Goal: Information Seeking & Learning: Learn about a topic

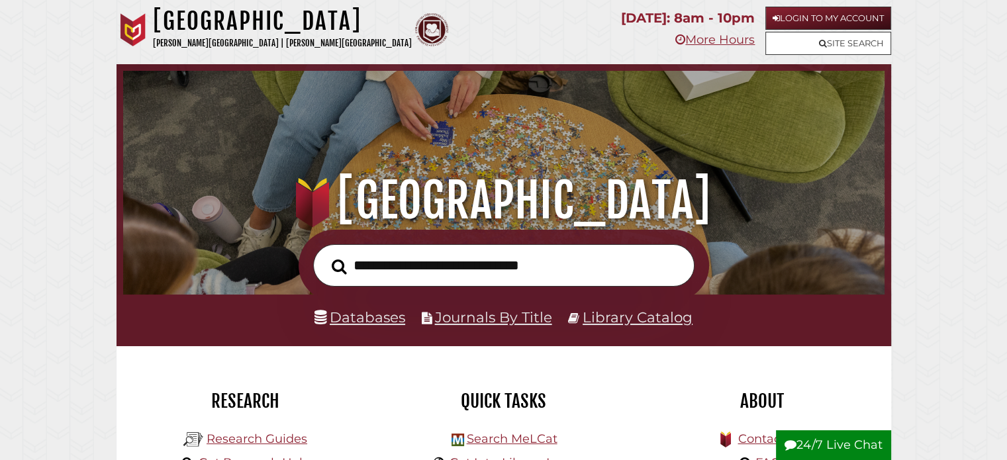
scroll to position [257, 0]
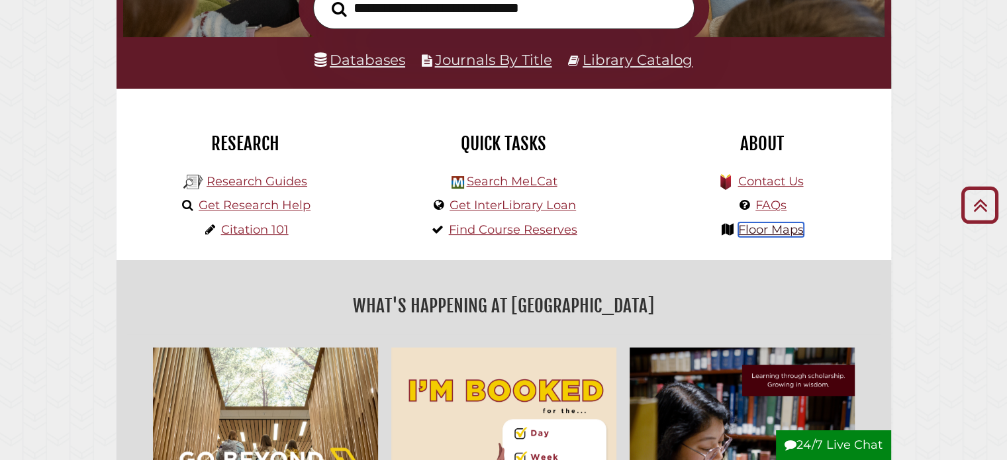
click at [764, 232] on link "Floor Maps" at bounding box center [771, 229] width 66 height 15
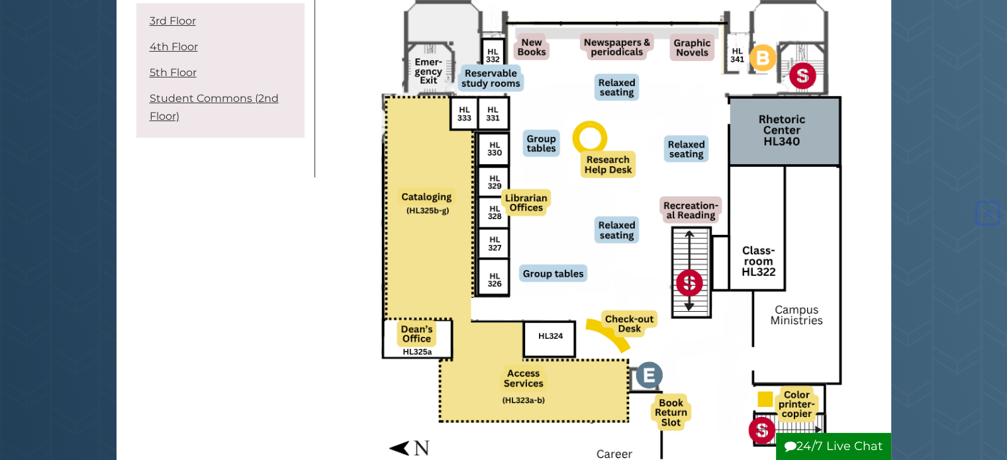
scroll to position [230, 0]
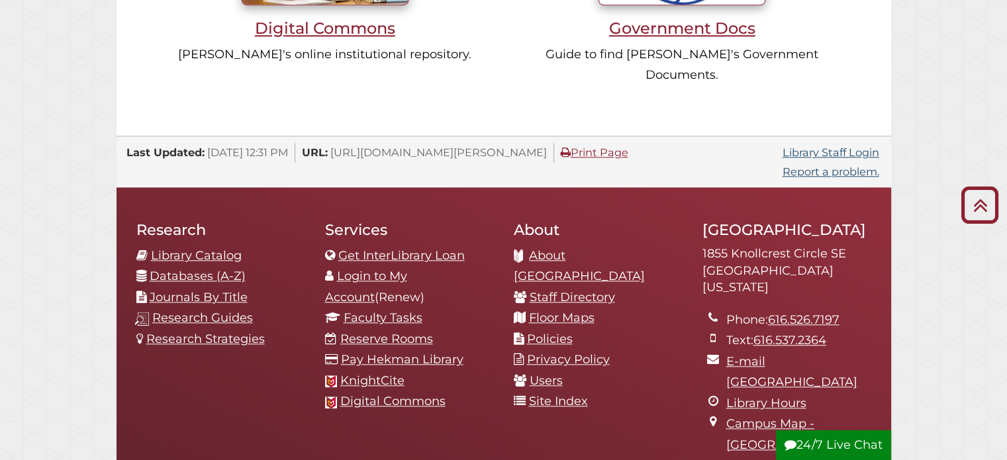
scroll to position [252, 755]
click at [863, 146] on link "Library Staff Login" at bounding box center [830, 152] width 97 height 13
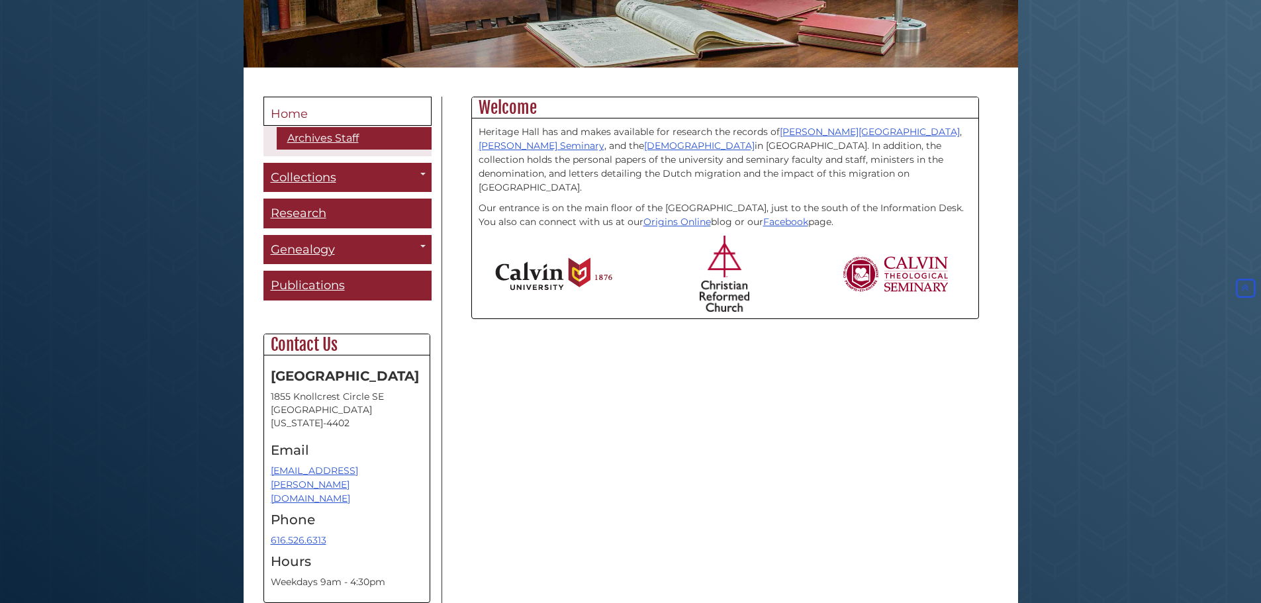
scroll to position [323, 0]
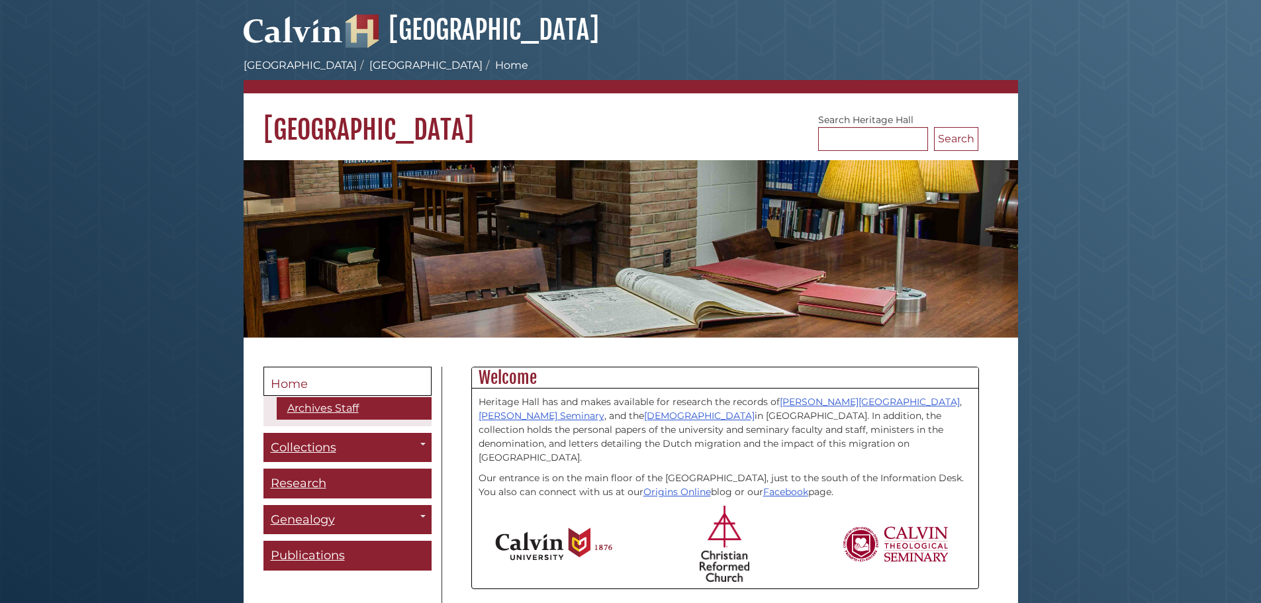
scroll to position [323, 0]
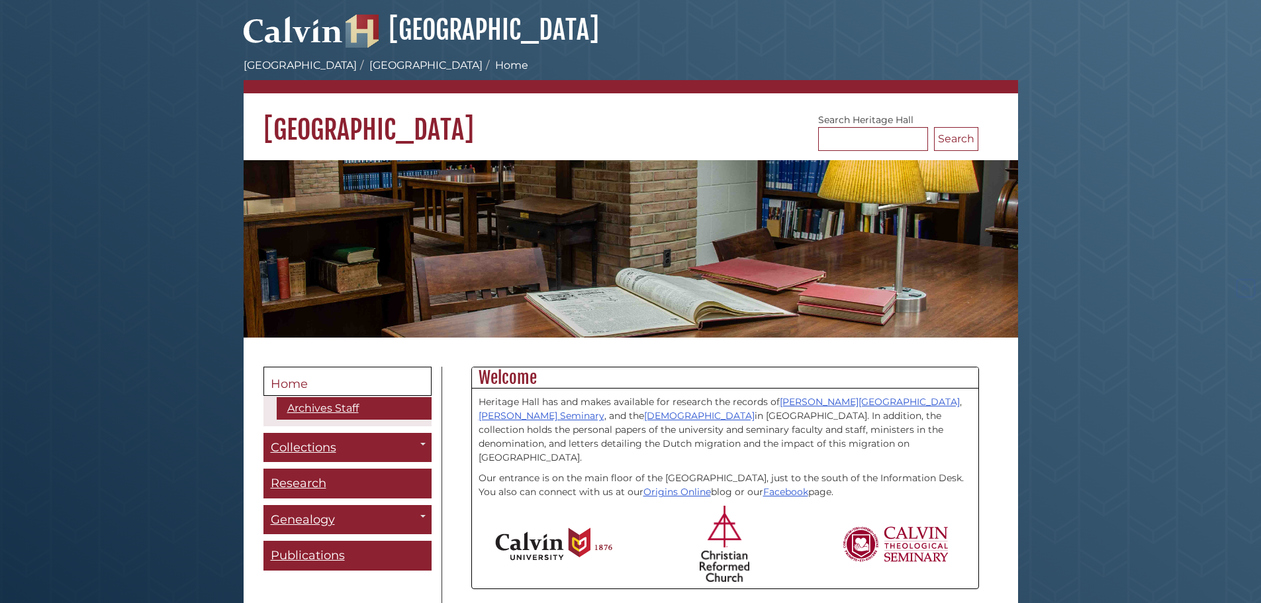
scroll to position [323, 0]
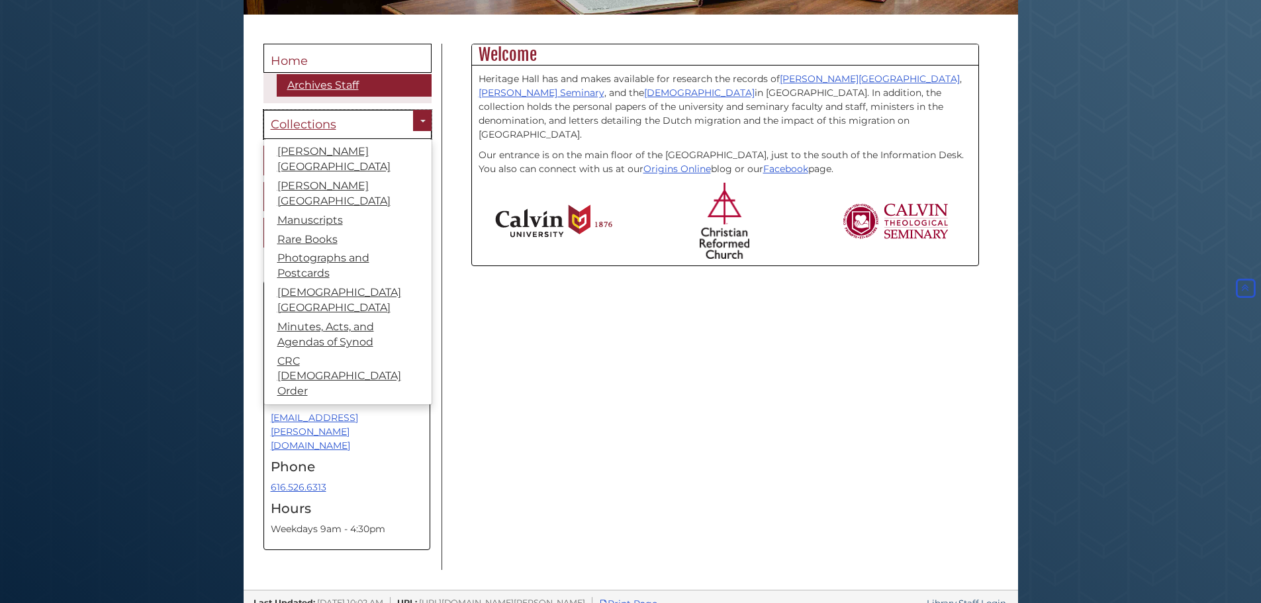
click at [312, 117] on span "Collections" at bounding box center [304, 124] width 66 height 15
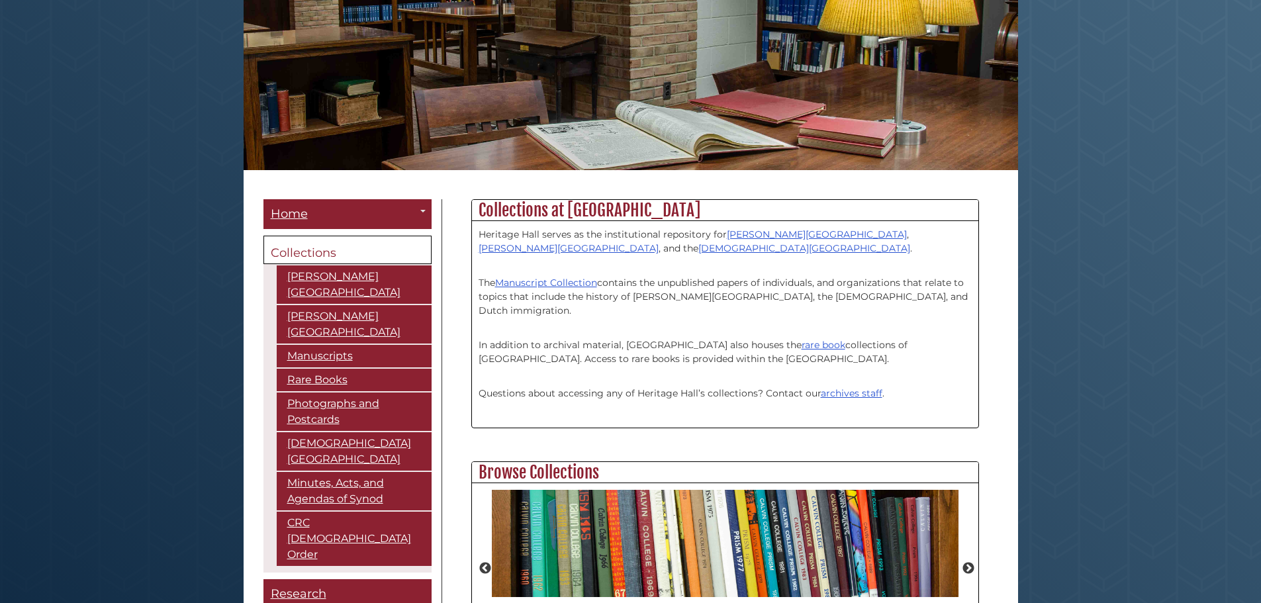
scroll to position [397, 0]
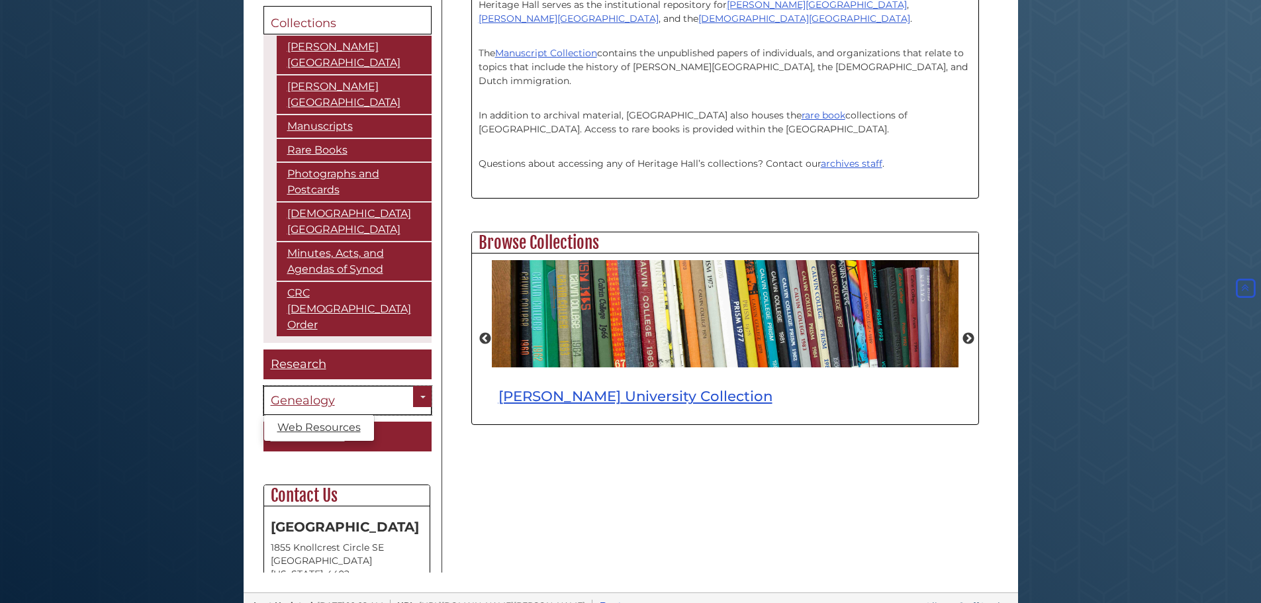
click at [318, 386] on link "Genealogy" at bounding box center [347, 401] width 168 height 30
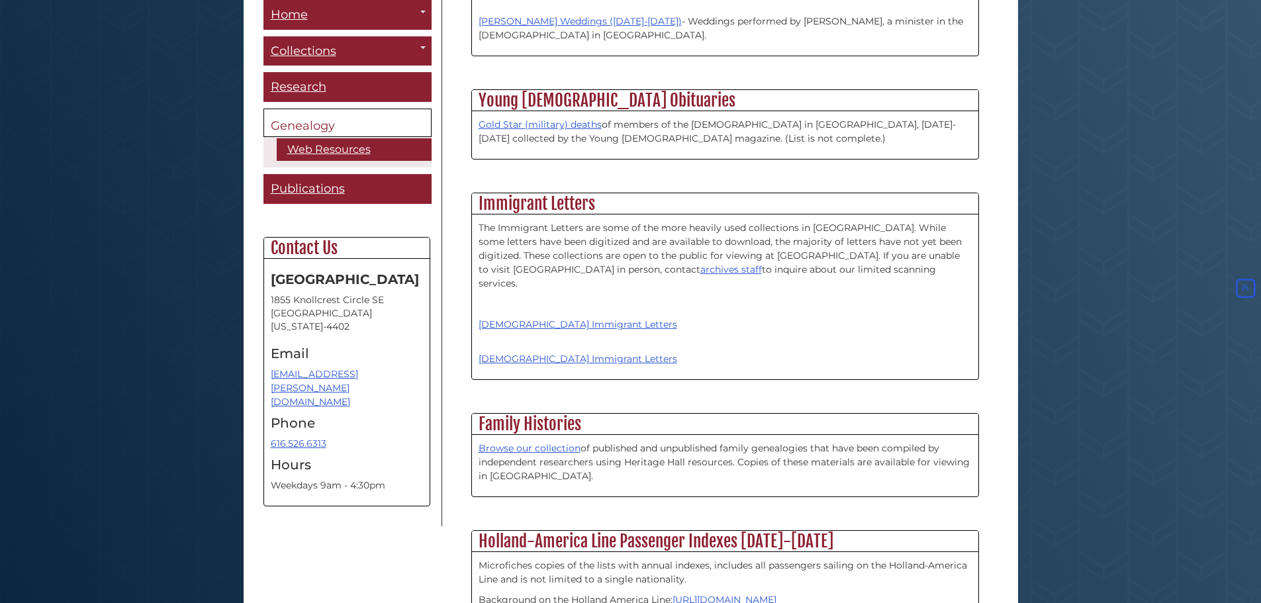
scroll to position [1875, 0]
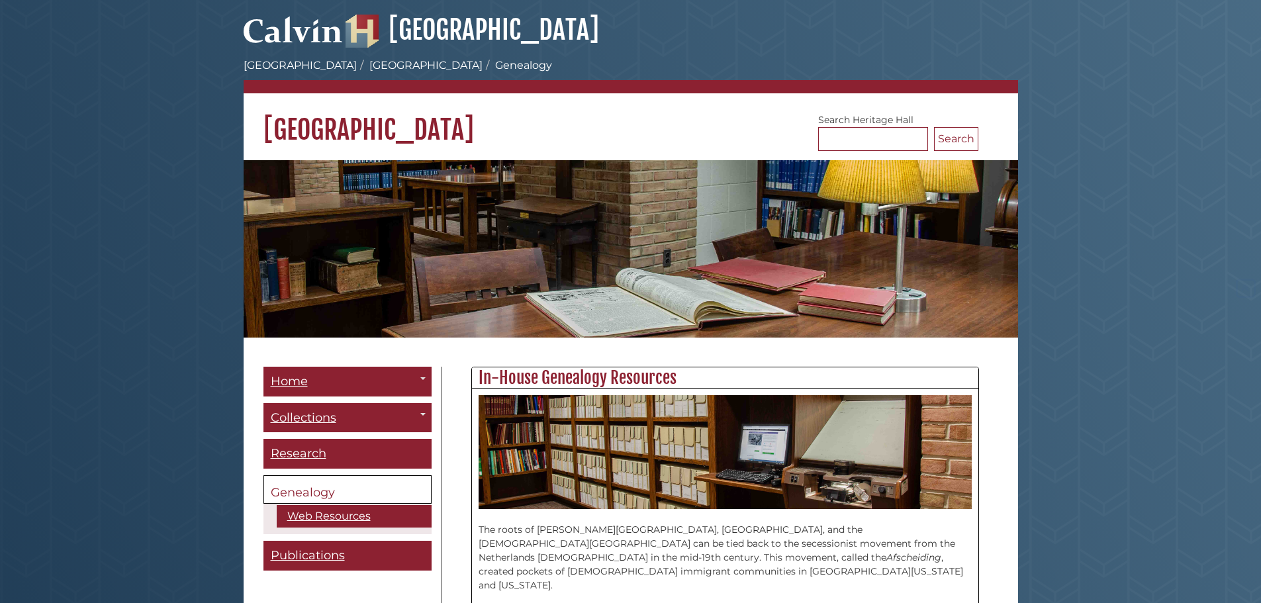
scroll to position [1874, 0]
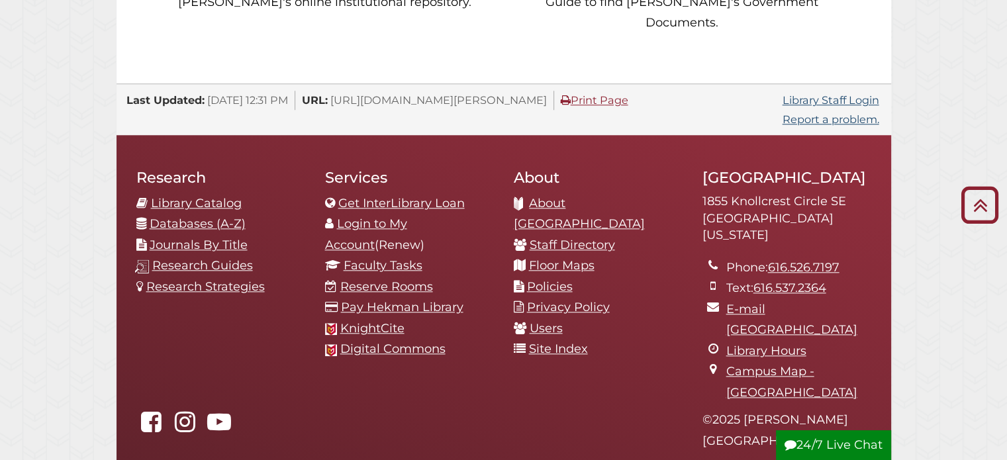
scroll to position [1390, 0]
click at [821, 93] on link "Library Staff Login" at bounding box center [830, 99] width 97 height 13
